Goal: Task Accomplishment & Management: Use online tool/utility

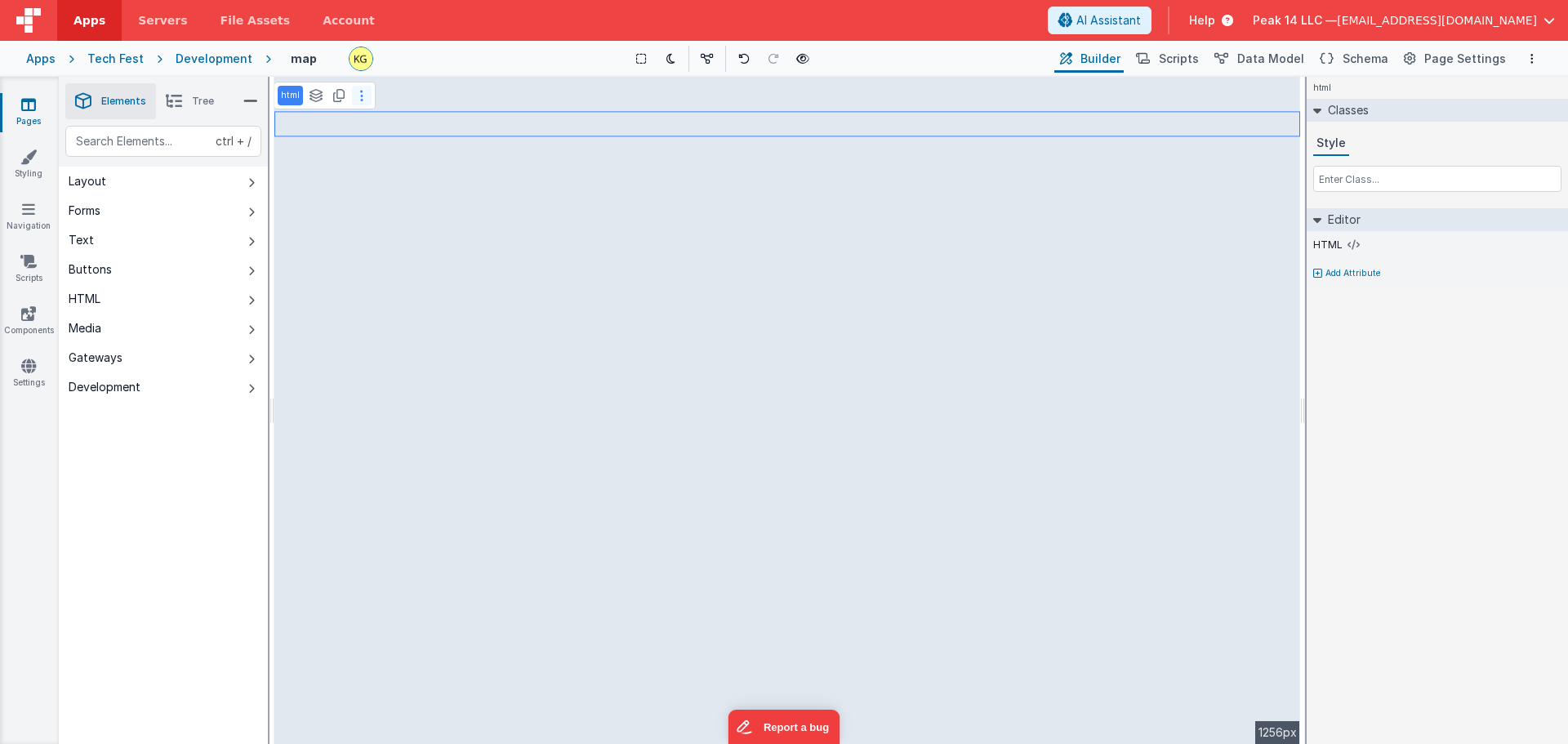
click at [362, 102] on button at bounding box center [362, 95] width 20 height 20
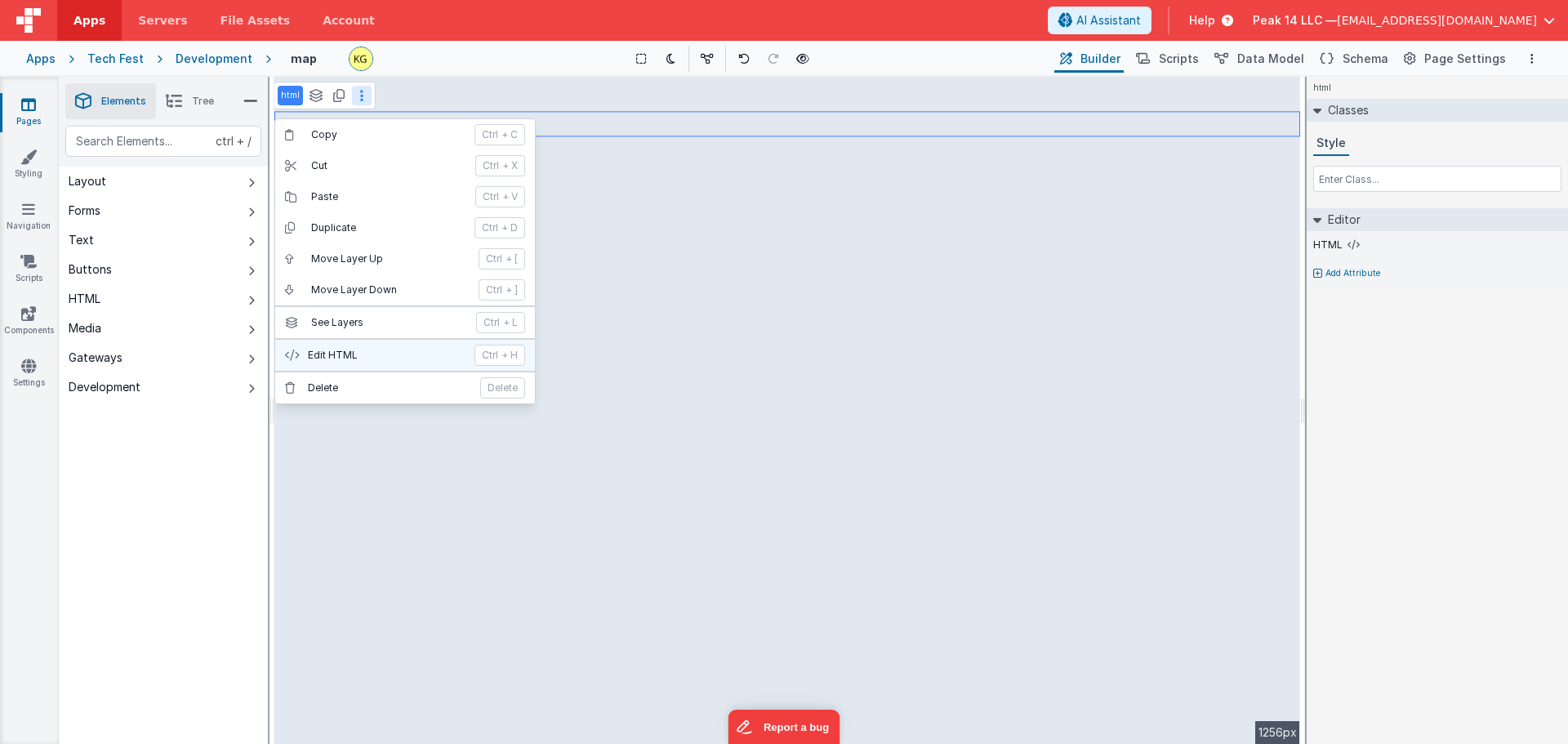
click at [392, 361] on p "Edit HTML" at bounding box center [386, 355] width 157 height 13
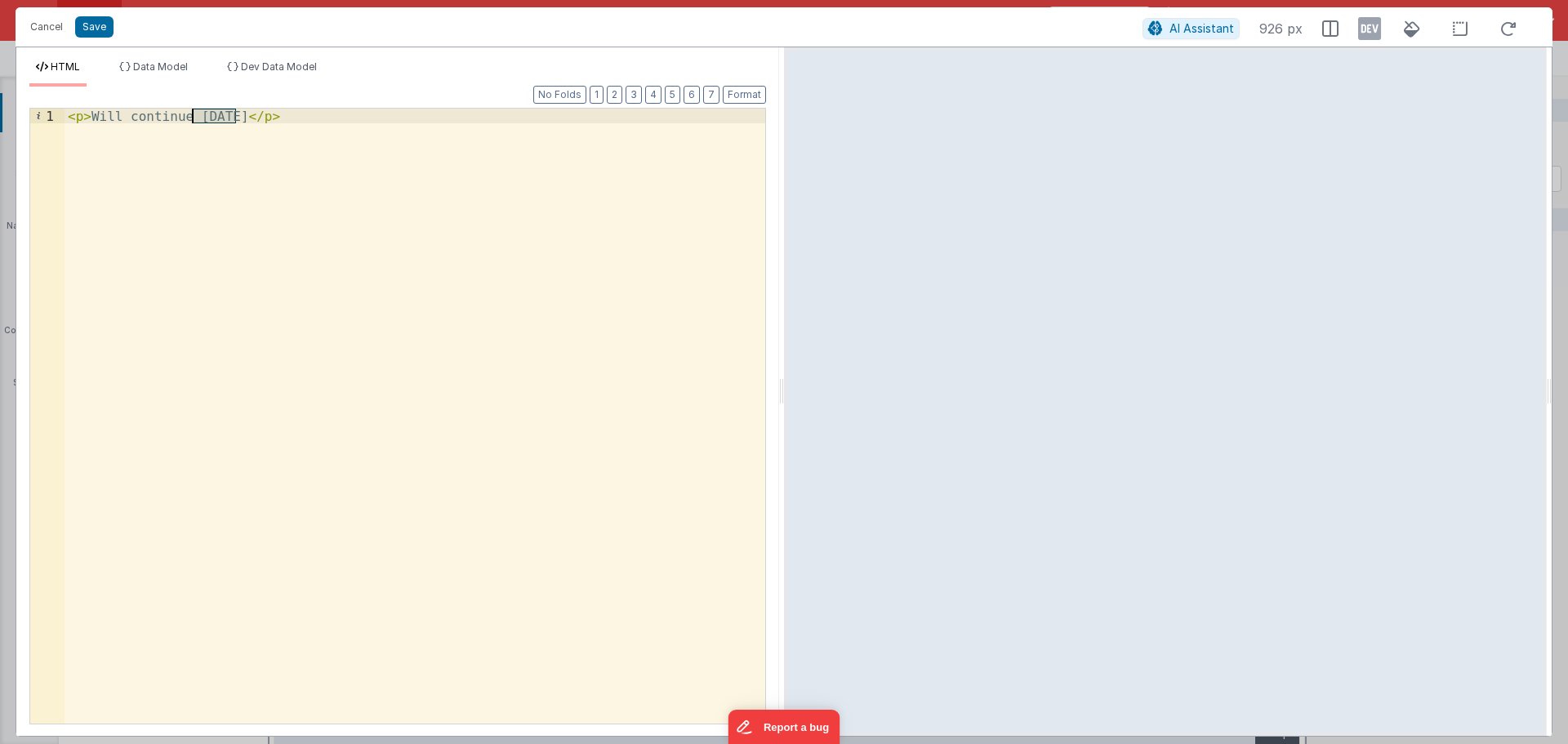
drag, startPoint x: 235, startPoint y: 119, endPoint x: 191, endPoint y: 117, distance: 44.0
click at [191, 117] on div "< p > Will continue [DATE] </ p >" at bounding box center [414, 431] width 700 height 644
click at [98, 28] on button "Save" at bounding box center [94, 26] width 38 height 21
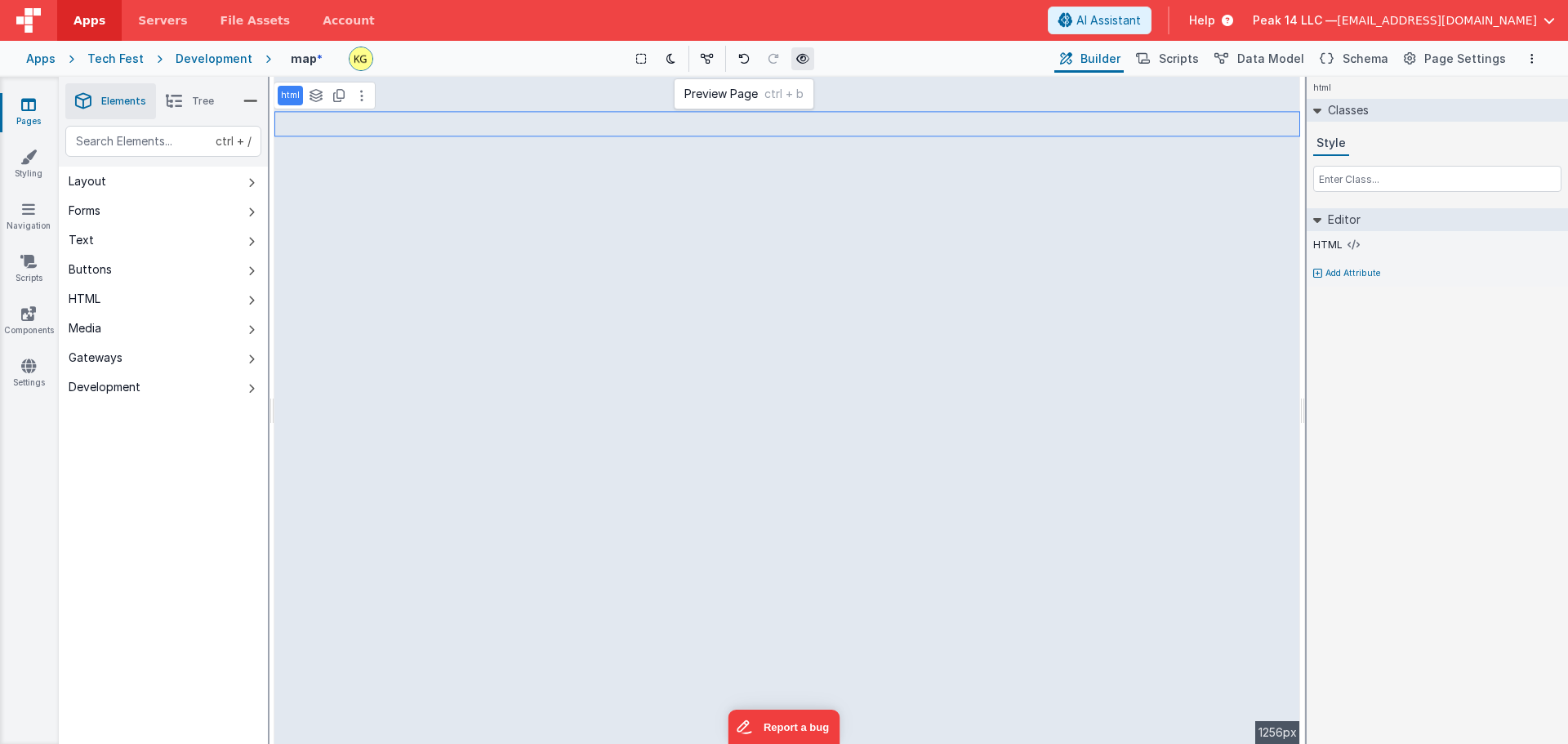
click at [807, 58] on icon at bounding box center [802, 58] width 13 height 12
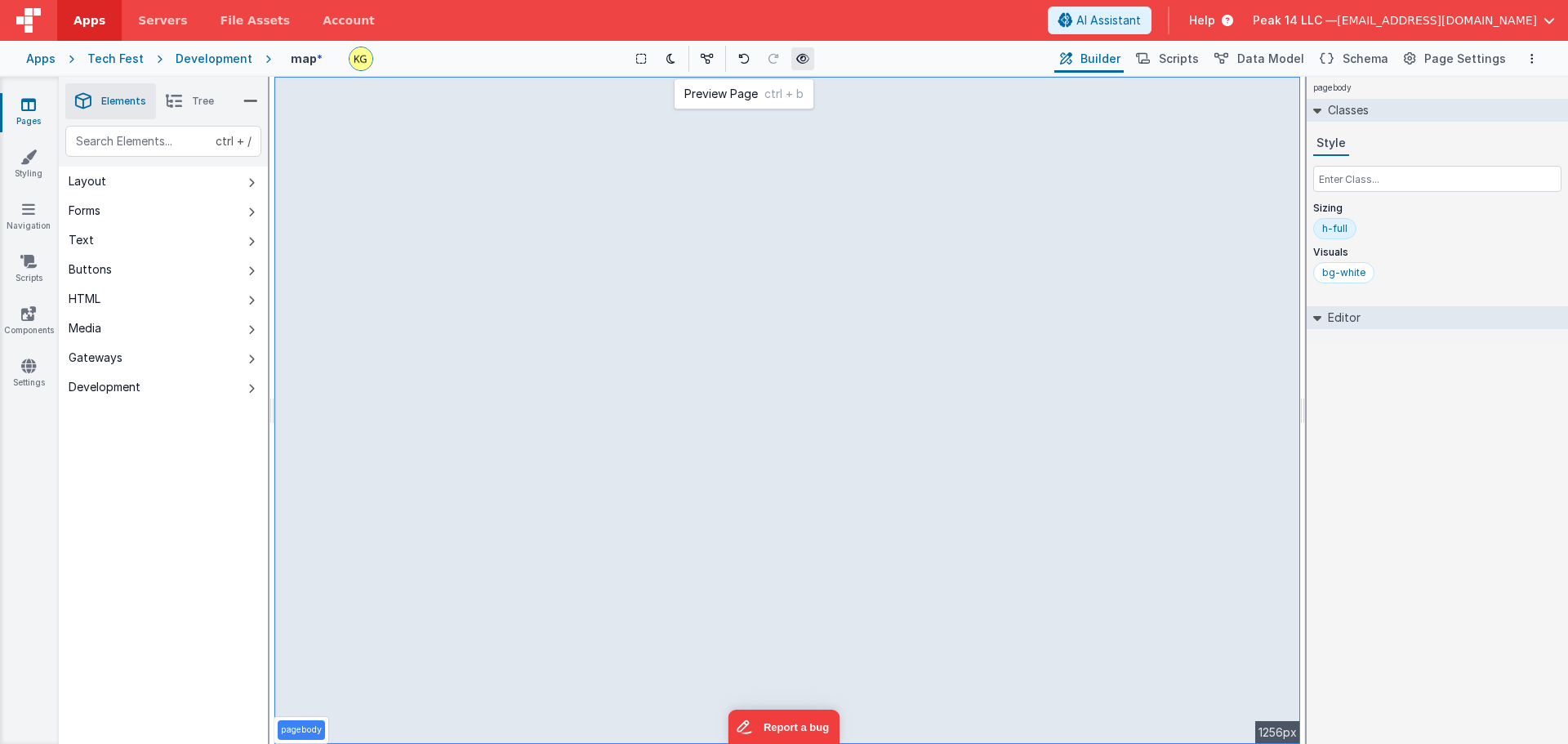
click at [812, 64] on button at bounding box center [802, 58] width 23 height 23
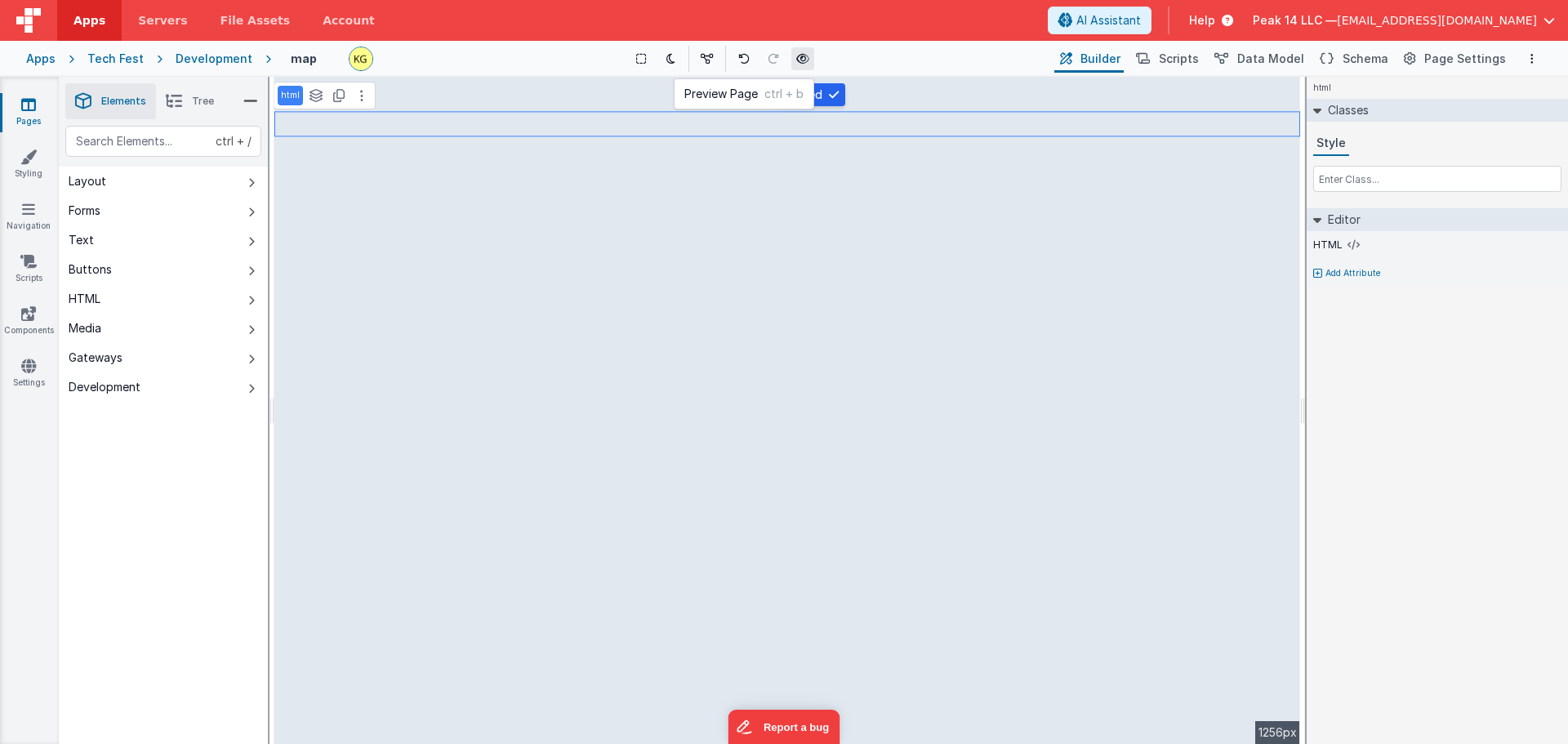
click at [804, 64] on button at bounding box center [802, 58] width 23 height 23
click at [198, 217] on button "Forms" at bounding box center [164, 211] width 209 height 29
click at [194, 213] on button "Forms" at bounding box center [164, 211] width 209 height 29
click at [189, 240] on button "Text" at bounding box center [164, 240] width 209 height 29
click at [184, 241] on button "Text" at bounding box center [164, 240] width 209 height 29
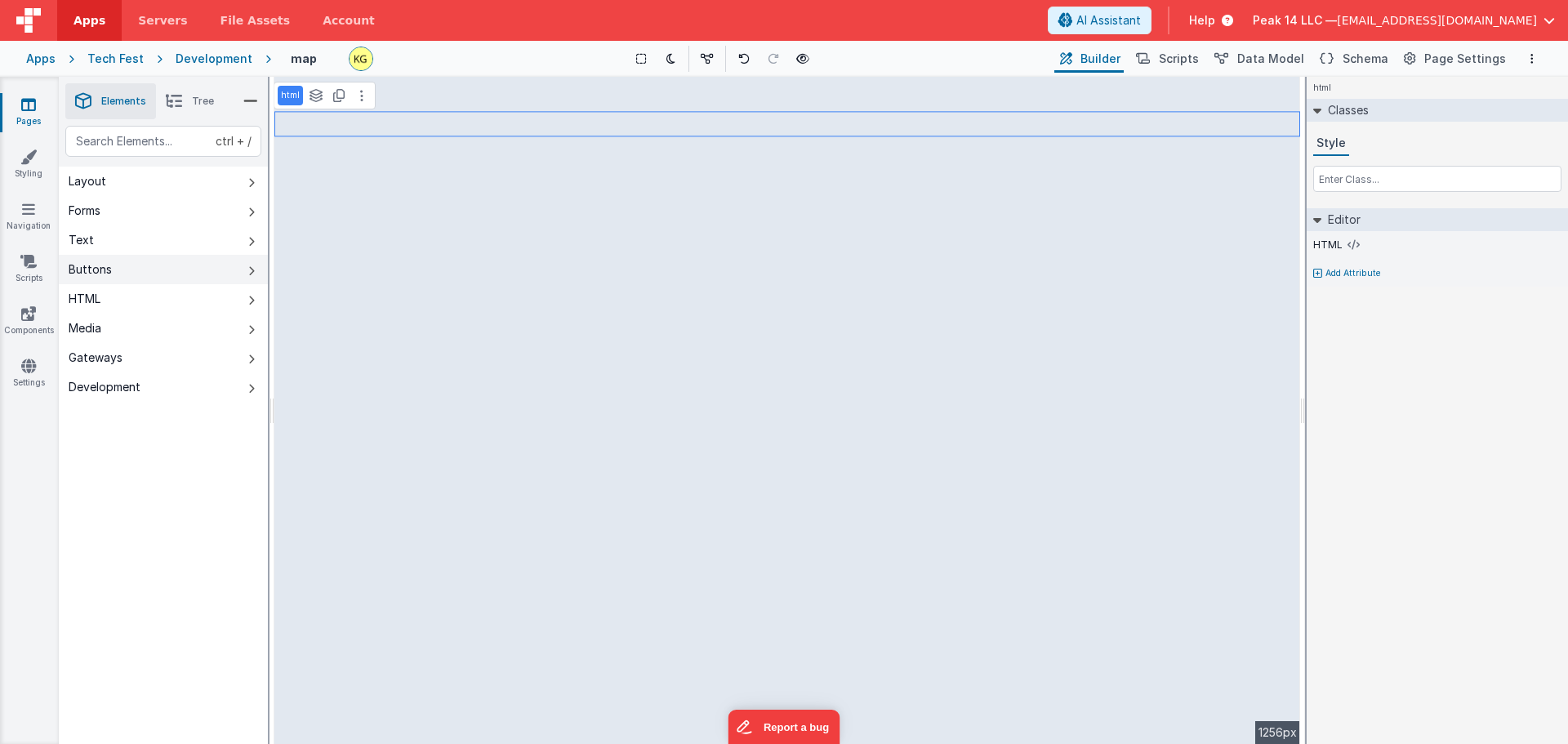
click at [188, 272] on button "Buttons" at bounding box center [164, 269] width 209 height 29
click at [180, 271] on button "Buttons" at bounding box center [164, 269] width 209 height 29
click at [182, 313] on button "Media" at bounding box center [164, 328] width 209 height 29
click at [183, 313] on button "Media" at bounding box center [164, 328] width 209 height 29
click at [183, 298] on button "HTML" at bounding box center [164, 299] width 209 height 29
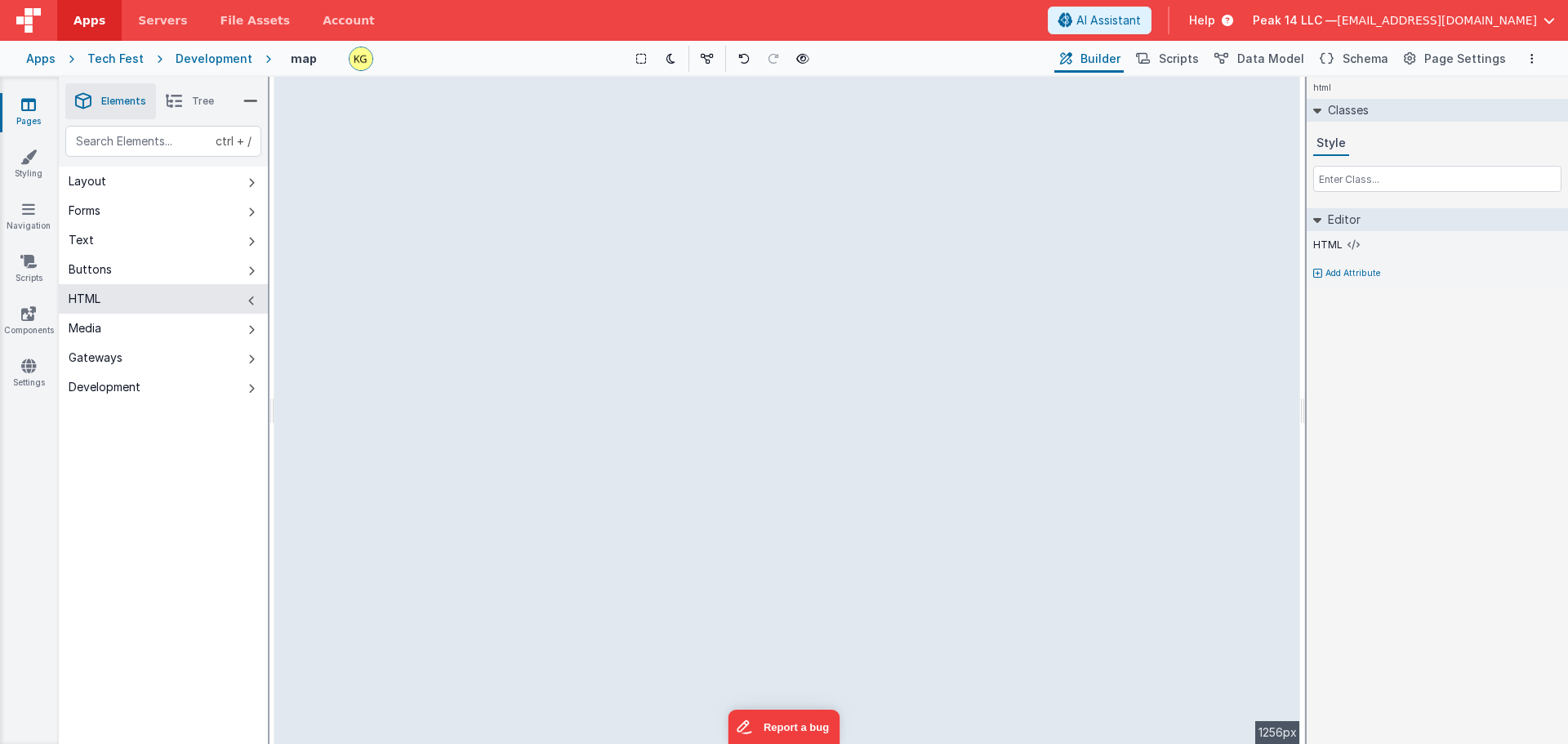
click at [182, 296] on button "HTML" at bounding box center [164, 299] width 209 height 29
click at [182, 359] on button "Gateways" at bounding box center [164, 358] width 209 height 29
click at [178, 357] on button "Gateways" at bounding box center [164, 358] width 209 height 29
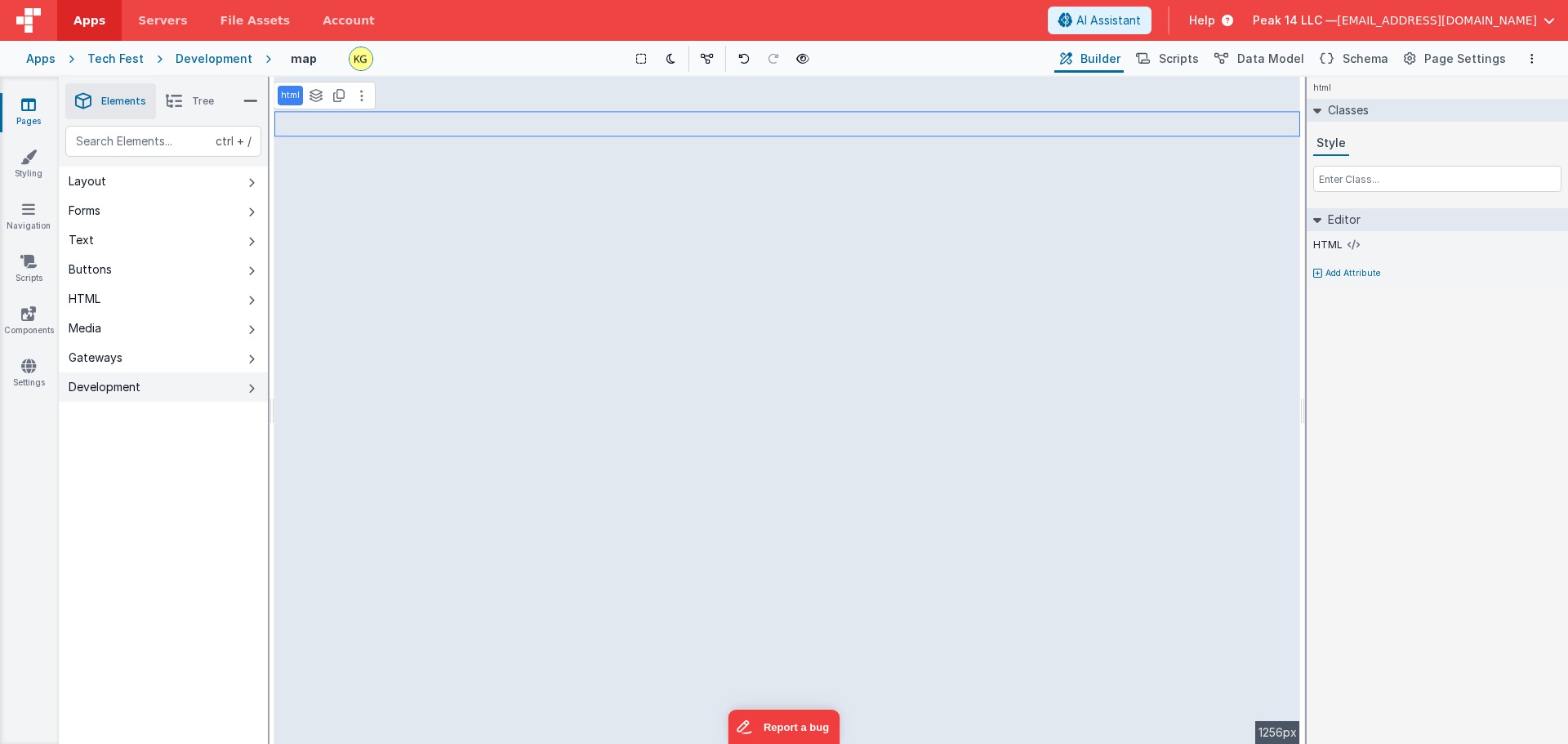
click at [165, 383] on button "Development" at bounding box center [164, 387] width 209 height 29
click at [181, 179] on button "Layout" at bounding box center [164, 181] width 209 height 29
click at [187, 180] on button "Layout" at bounding box center [164, 181] width 209 height 29
click at [35, 157] on icon at bounding box center [28, 157] width 16 height 16
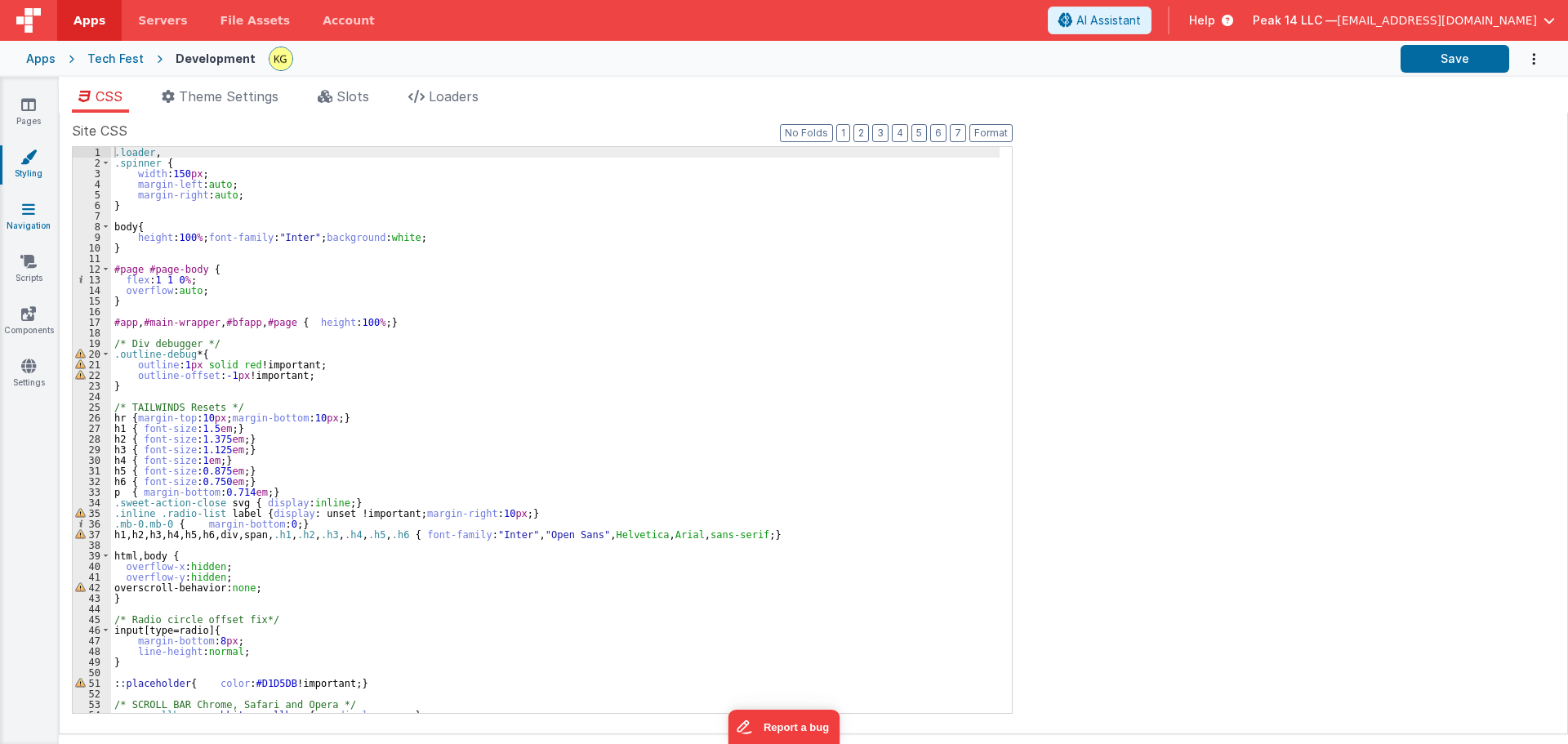
click at [41, 212] on link "Navigation" at bounding box center [28, 217] width 59 height 33
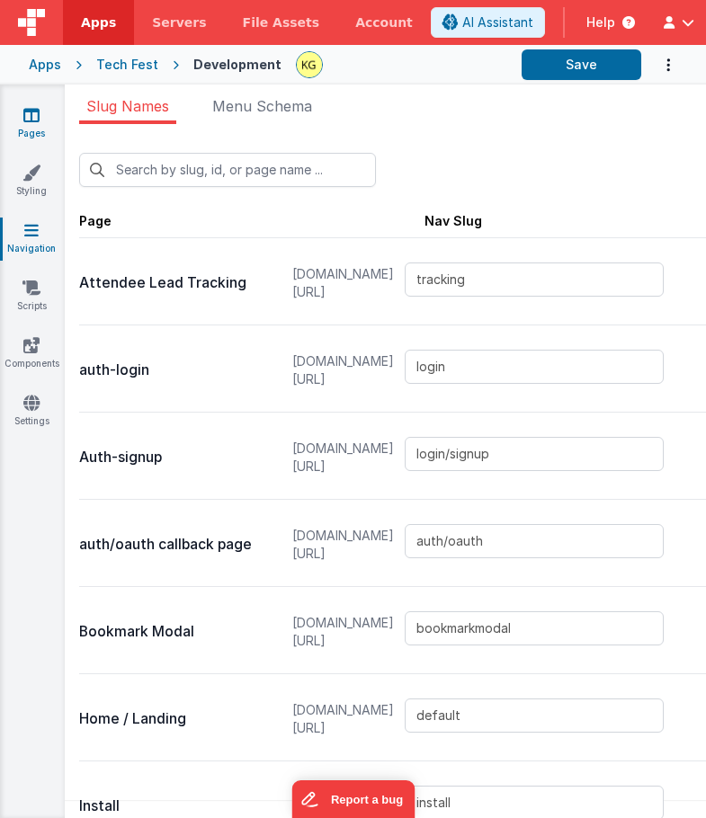
click at [26, 129] on link "Pages" at bounding box center [31, 124] width 65 height 36
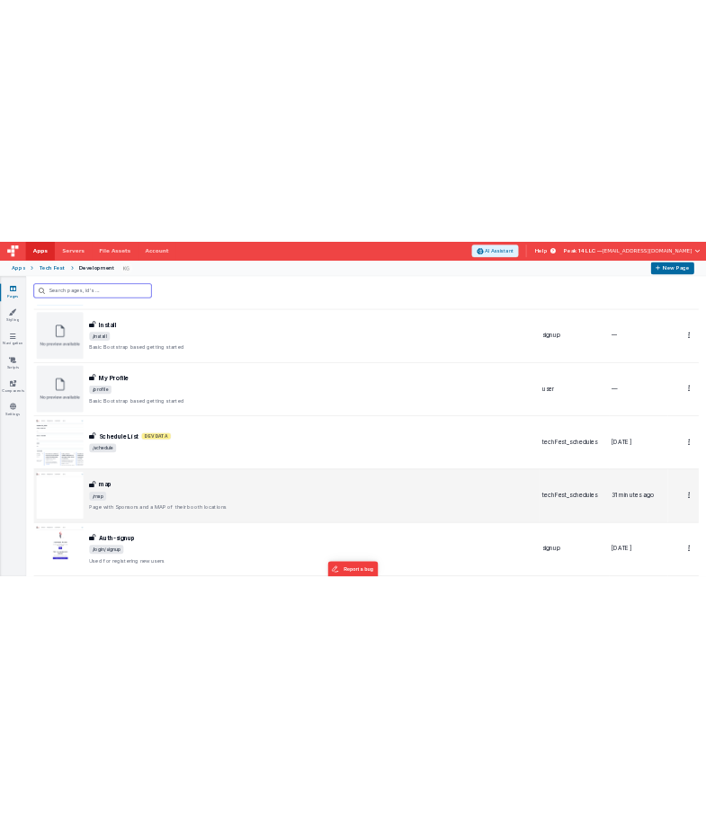
scroll to position [1155, 0]
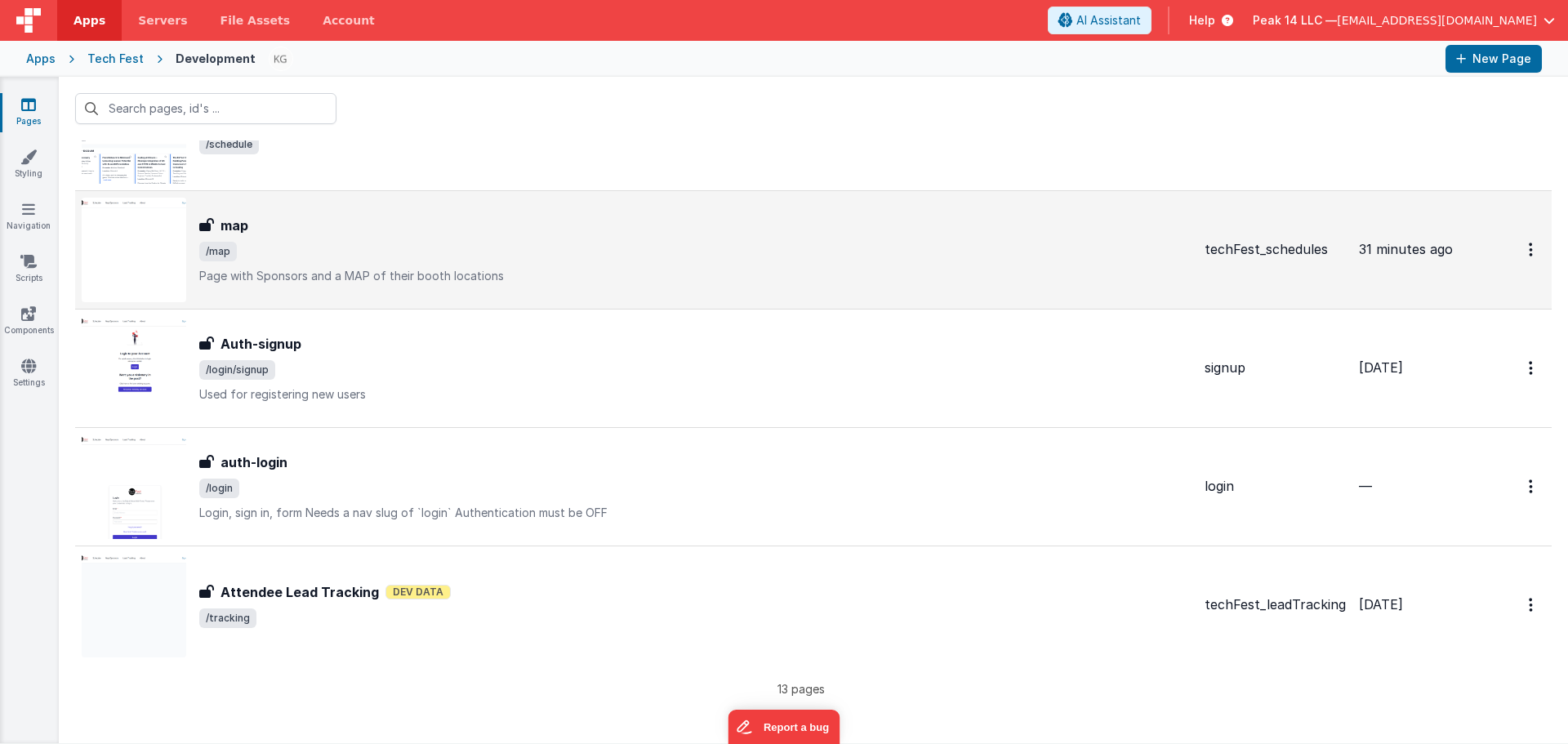
click at [417, 279] on p "Page with Sponsors and a MAP of their booth locations" at bounding box center [695, 276] width 992 height 16
